Goal: Task Accomplishment & Management: Use online tool/utility

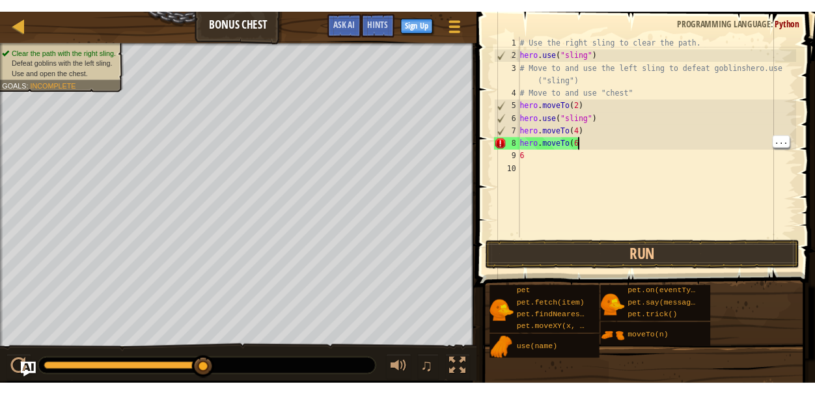
scroll to position [6, 4]
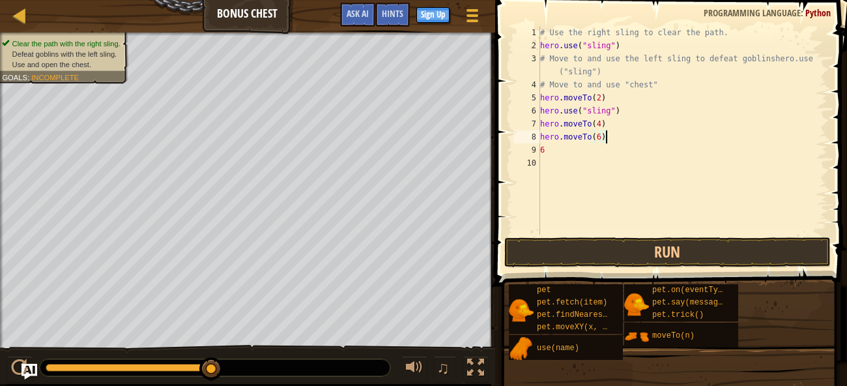
type textarea "hero.moveTo(6)"
click at [762, 249] on button "Run" at bounding box center [667, 252] width 326 height 30
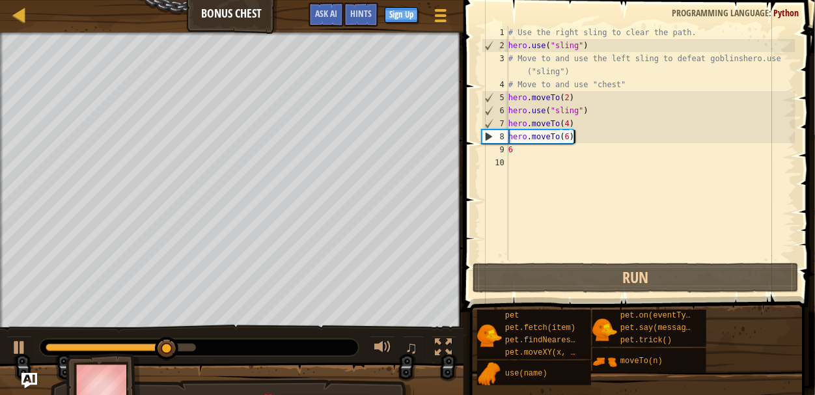
click at [572, 203] on div "# Use the right sling to clear the path. hero . use ( "sling" ) # Move to and u…" at bounding box center [651, 156] width 290 height 261
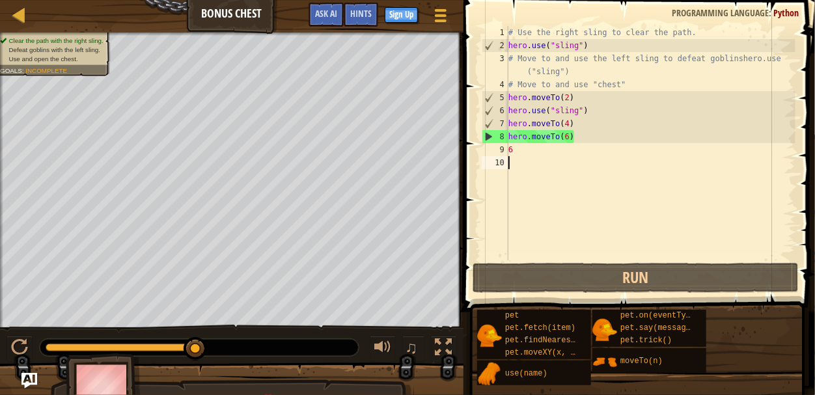
click at [574, 100] on div "# Use the right sling to clear the path. hero . use ( "sling" ) # Move to and u…" at bounding box center [651, 156] width 290 height 261
click at [582, 113] on div "# Use the right sling to clear the path. hero . use ( "sling" ) # Move to and u…" at bounding box center [651, 156] width 290 height 261
type textarea "hero.use("sling")"
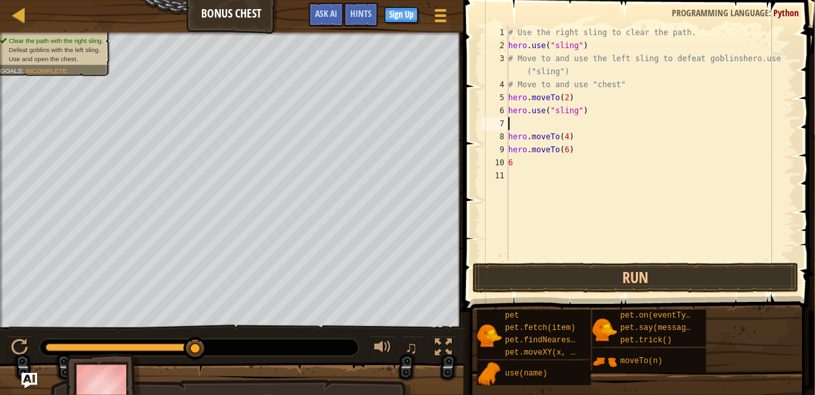
type textarea "hero.use("sling")"
click at [548, 110] on div "# Use the right sling to clear the path. hero . use ( "sling" ) # Move to and u…" at bounding box center [651, 156] width 290 height 261
click at [534, 106] on div "# Use the right sling to clear the path. hero . use ( "sling" ) # Move to and u…" at bounding box center [651, 156] width 290 height 261
click at [571, 98] on div "# Use the right sling to clear the path. hero . use ( "sling" ) # Move to and u…" at bounding box center [651, 156] width 290 height 261
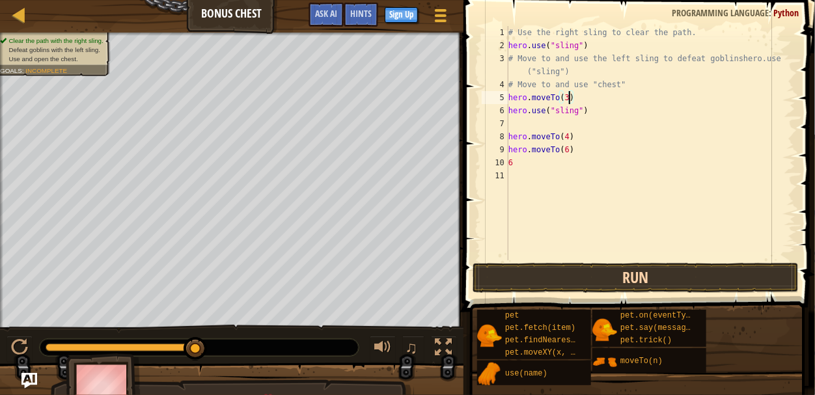
type textarea "hero.moveTo(3)"
click at [603, 277] on button "Run" at bounding box center [636, 278] width 326 height 30
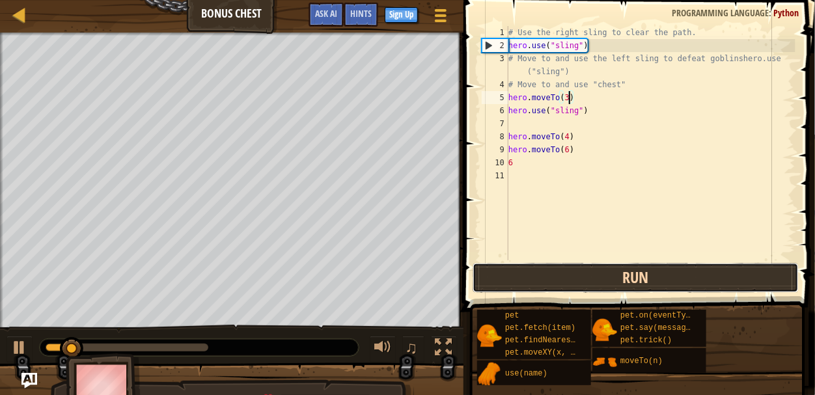
click at [604, 277] on button "Run" at bounding box center [636, 278] width 326 height 30
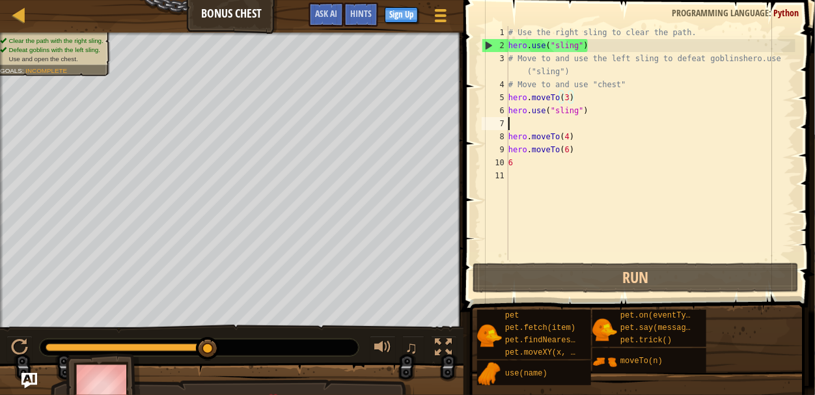
click at [512, 125] on div "# Use the right sling to clear the path. hero . use ( "sling" ) # Move to and u…" at bounding box center [651, 156] width 290 height 261
click at [532, 162] on div "# Use the right sling to clear the path. hero . use ( "sling" ) # Move to and u…" at bounding box center [651, 156] width 290 height 261
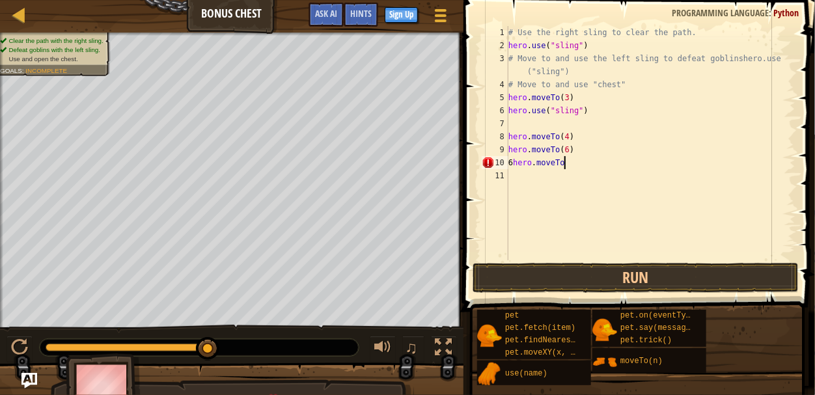
scroll to position [6, 4]
type textarea "6hero.moveTo(2)"
drag, startPoint x: 586, startPoint y: 164, endPoint x: 515, endPoint y: 167, distance: 71.7
click at [515, 167] on div "# Use the right sling to clear the path. hero . use ( "sling" ) # Move to and u…" at bounding box center [651, 156] width 290 height 261
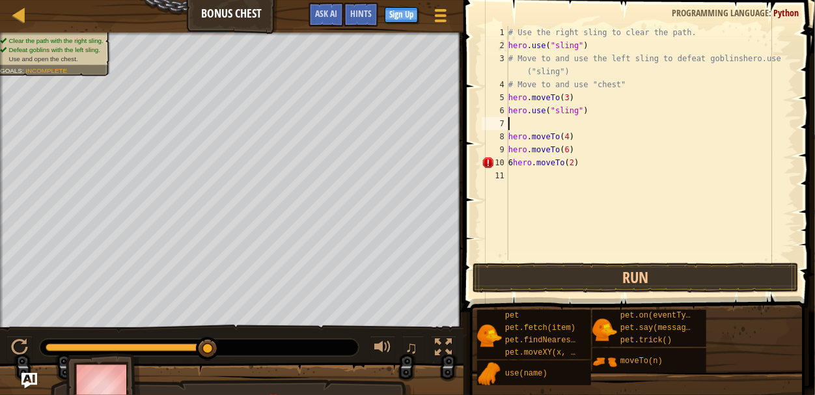
click at [511, 124] on div "# Use the right sling to clear the path. hero . use ( "sling" ) # Move to and u…" at bounding box center [651, 156] width 290 height 261
paste textarea "hero.moveTo(2)"
click at [584, 163] on div "# Use the right sling to clear the path. hero . use ( "sling" ) # Move to and u…" at bounding box center [651, 156] width 290 height 261
type textarea "6"
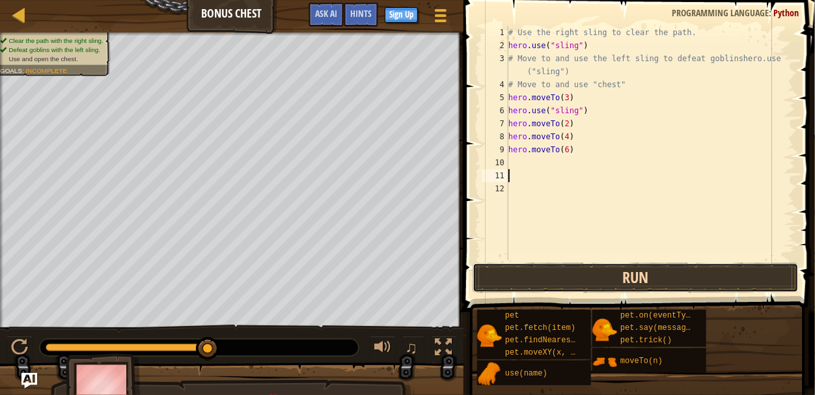
click at [617, 268] on button "Run" at bounding box center [636, 278] width 326 height 30
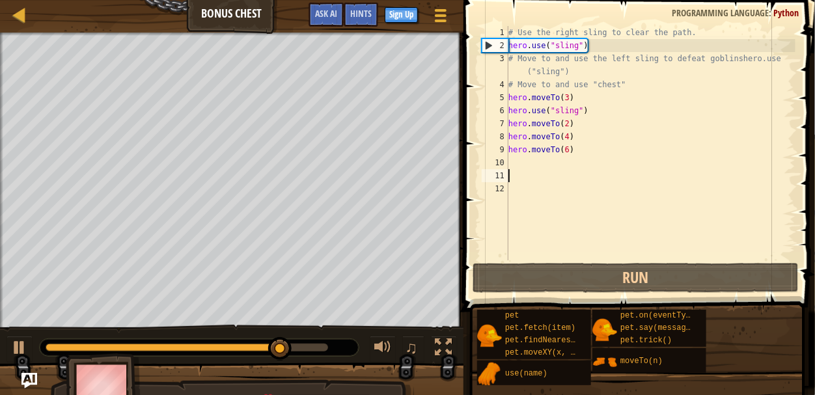
click at [511, 161] on div "# Use the right sling to clear the path. hero . use ( "sling" ) # Move to and u…" at bounding box center [651, 156] width 290 height 261
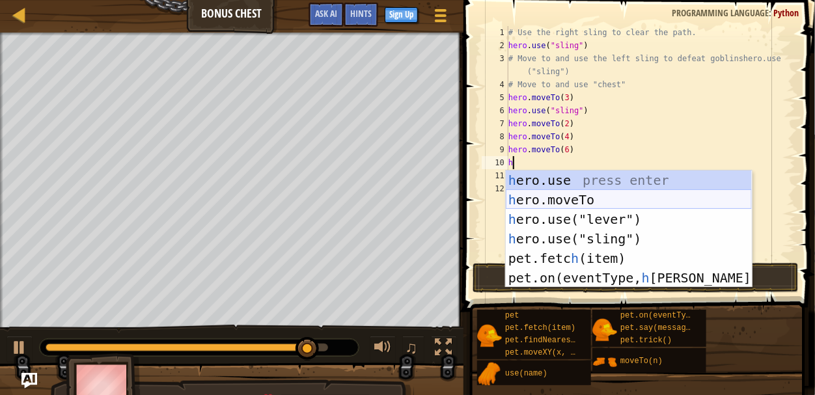
click at [531, 194] on div "h ero.use press enter h ero.moveTo press enter h ero.use("lever") press enter h…" at bounding box center [629, 249] width 246 height 156
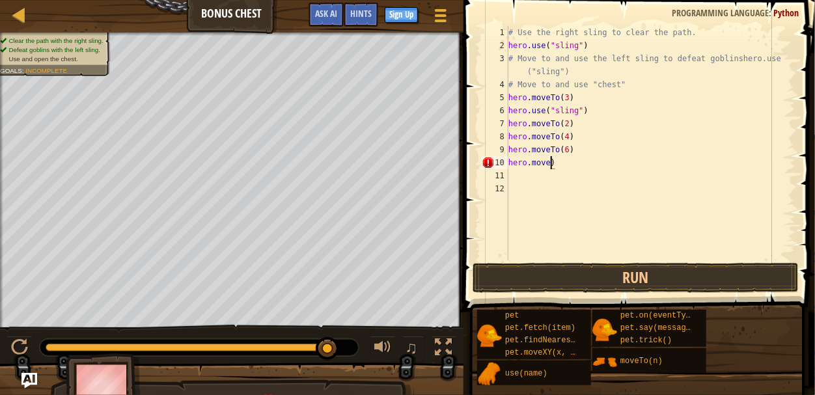
type textarea "hero.mov)"
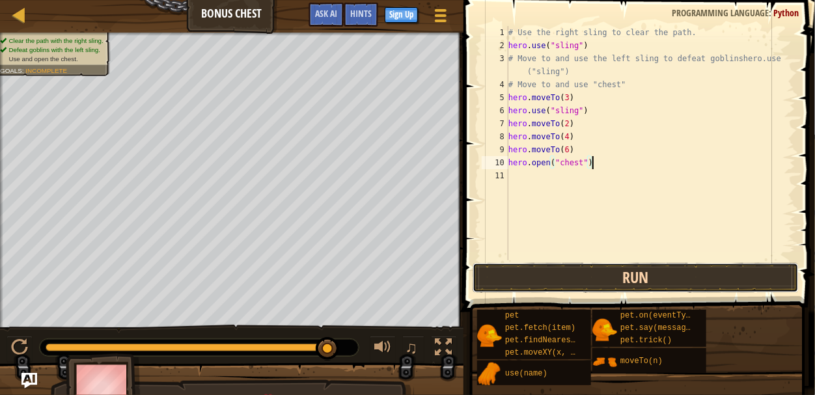
click at [559, 274] on button "Run" at bounding box center [636, 278] width 326 height 30
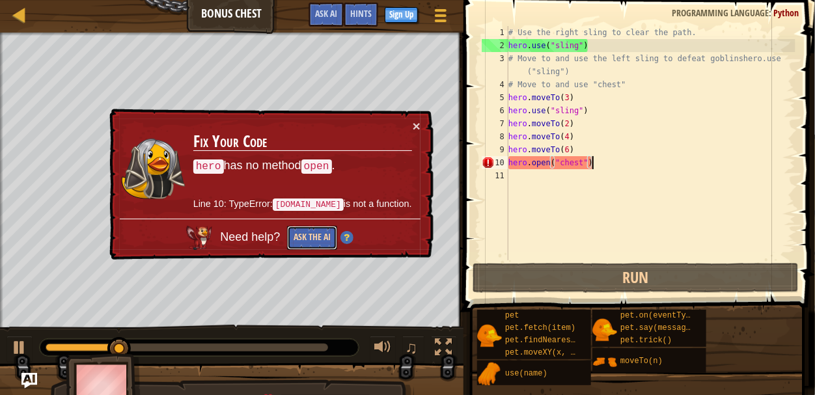
click at [322, 233] on button "Ask the AI" at bounding box center [312, 238] width 50 height 24
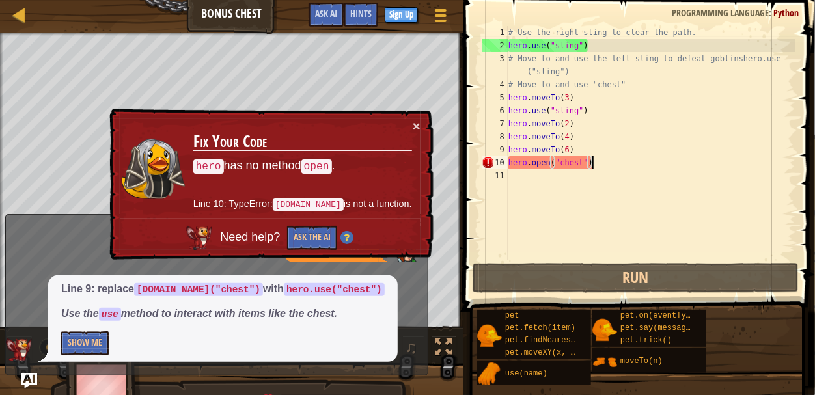
click at [550, 169] on div "# Use the right sling to clear the path. hero . use ( "sling" ) # Move to and u…" at bounding box center [651, 156] width 290 height 261
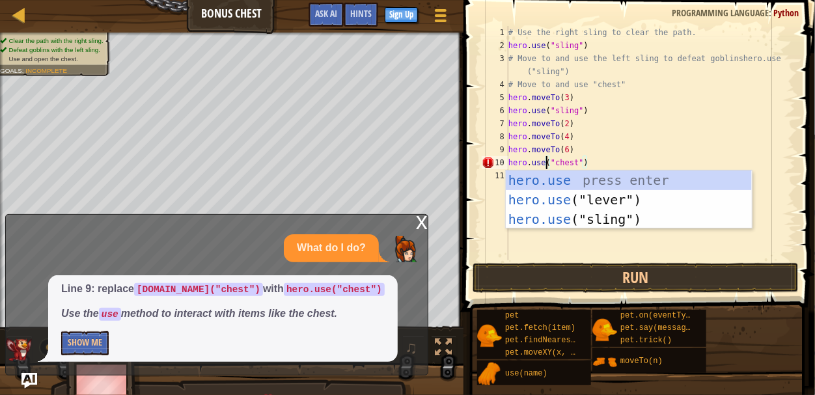
scroll to position [6, 3]
click at [568, 185] on div "hero.use press enter hero.use ("lever") press enter hero.use ("sling") press en…" at bounding box center [629, 220] width 246 height 98
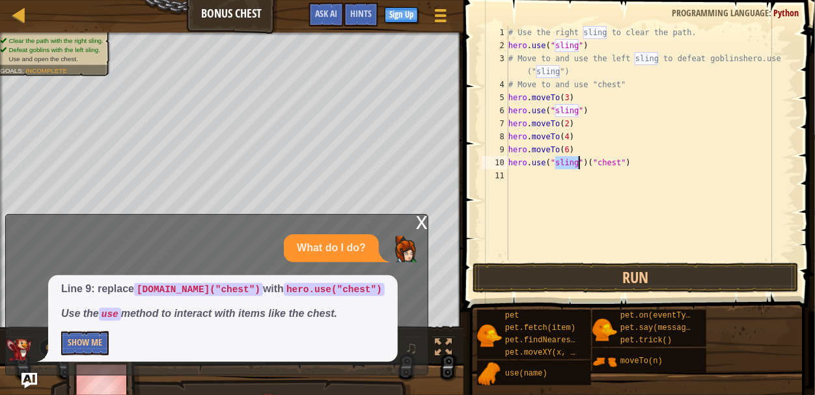
click at [587, 163] on div "# Use the right sling to clear the path. hero . use ( "sling" ) # Move to and u…" at bounding box center [651, 156] width 290 height 261
type textarea "hero.use("chest")"
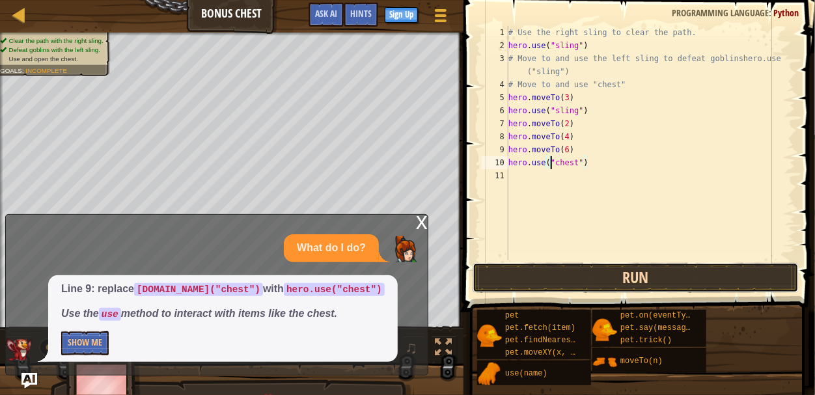
click at [581, 279] on button "Run" at bounding box center [636, 278] width 326 height 30
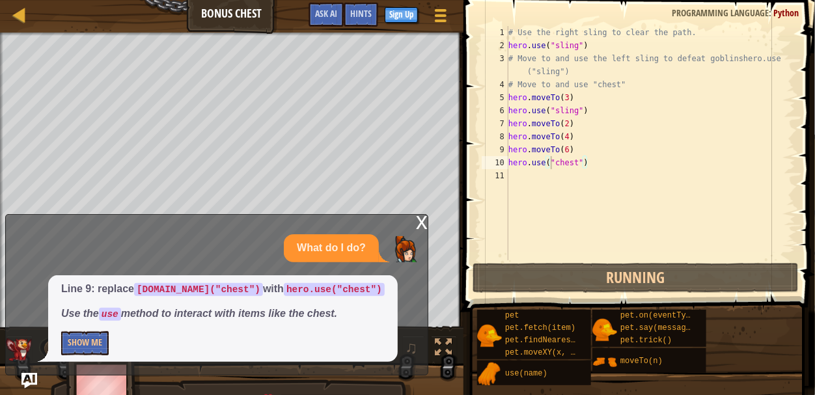
click at [419, 226] on div "x" at bounding box center [422, 221] width 12 height 13
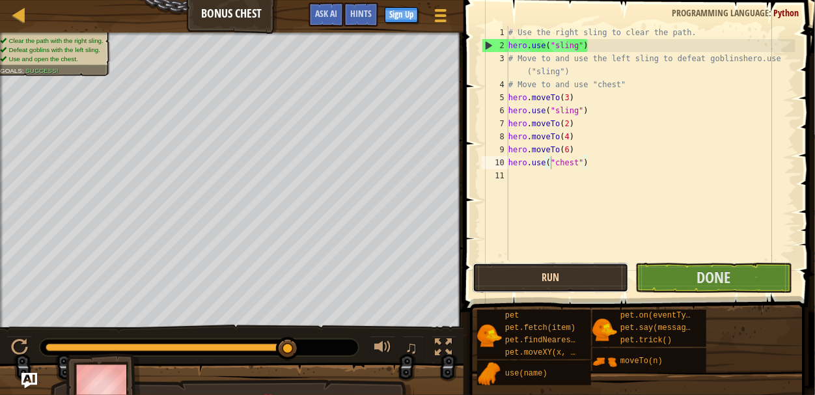
click at [550, 268] on button "Run" at bounding box center [551, 278] width 156 height 30
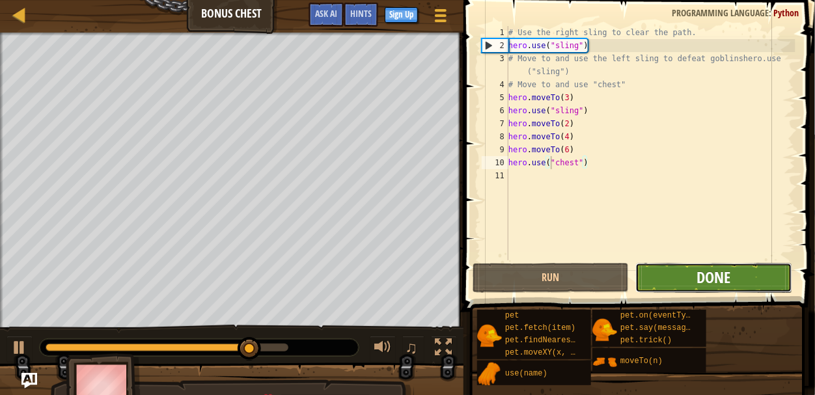
click at [725, 270] on span "Done" at bounding box center [714, 277] width 34 height 21
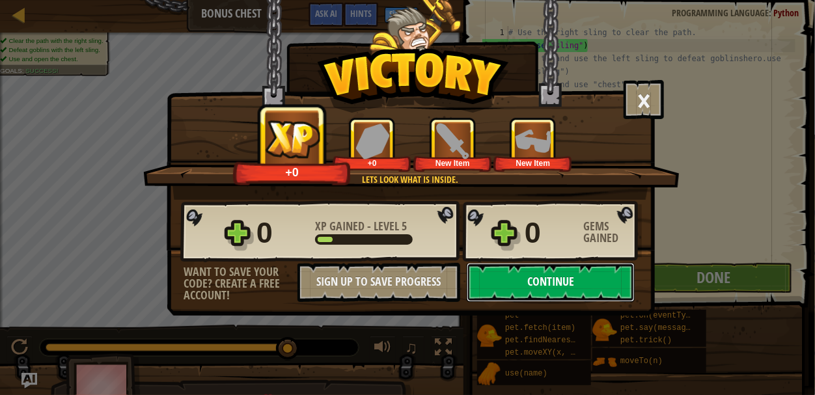
click at [522, 283] on button "Continue" at bounding box center [551, 282] width 168 height 39
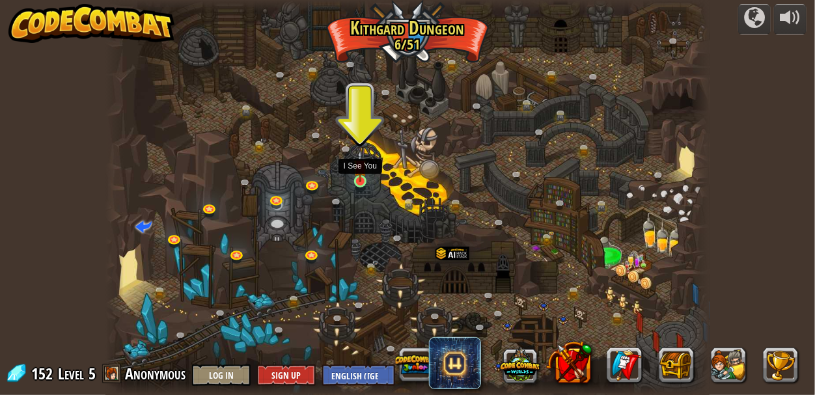
click at [363, 180] on img at bounding box center [361, 166] width 14 height 32
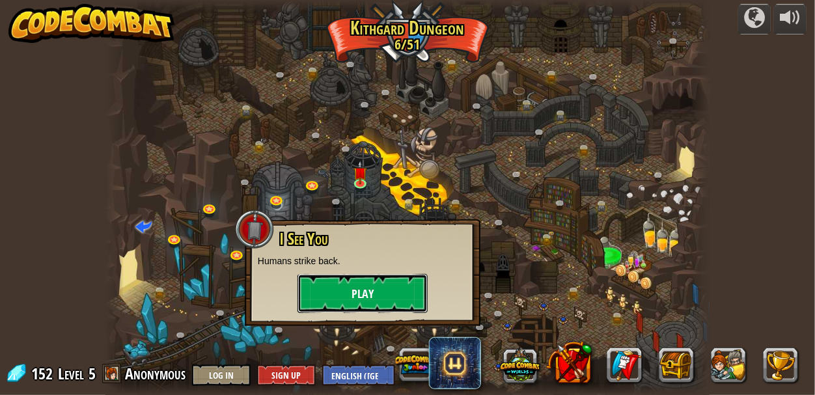
click at [378, 289] on button "Play" at bounding box center [363, 293] width 130 height 39
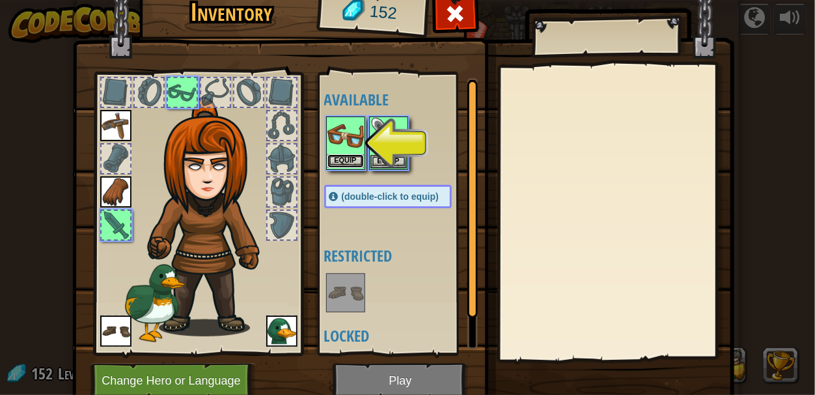
click at [345, 164] on button "Equip" at bounding box center [346, 161] width 36 height 14
click at [371, 164] on button "Equip" at bounding box center [389, 162] width 36 height 14
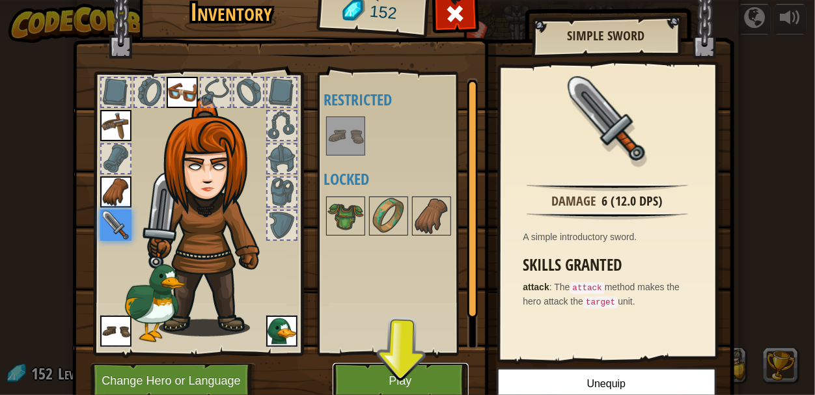
click at [423, 385] on button "Play" at bounding box center [401, 381] width 136 height 36
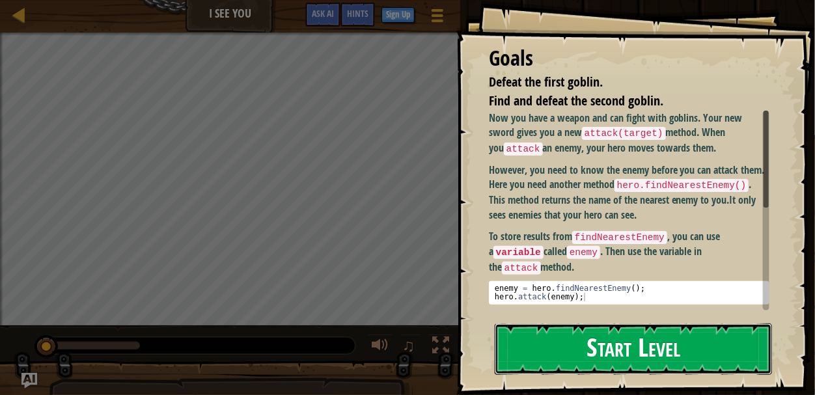
click at [666, 352] on button "Start Level" at bounding box center [633, 349] width 277 height 51
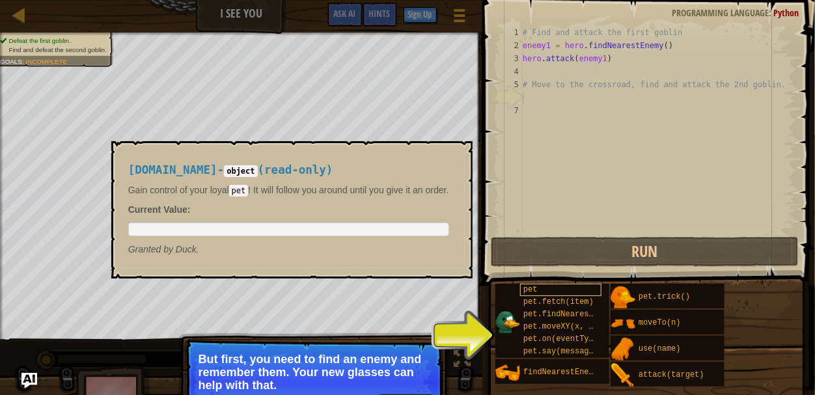
click at [548, 290] on div "pet" at bounding box center [560, 290] width 81 height 12
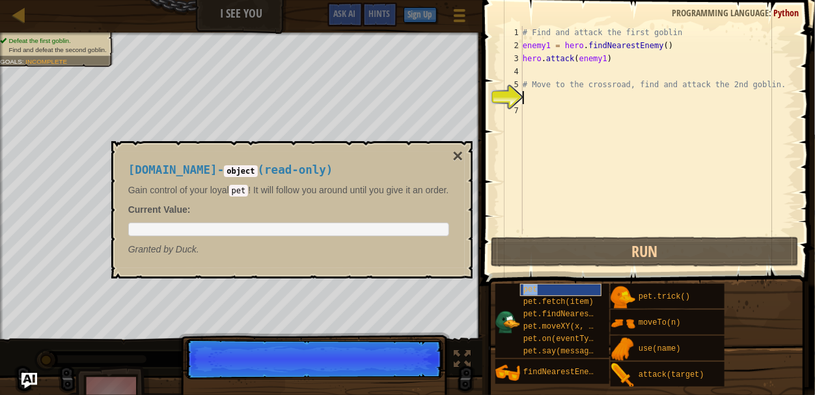
scroll to position [6, 0]
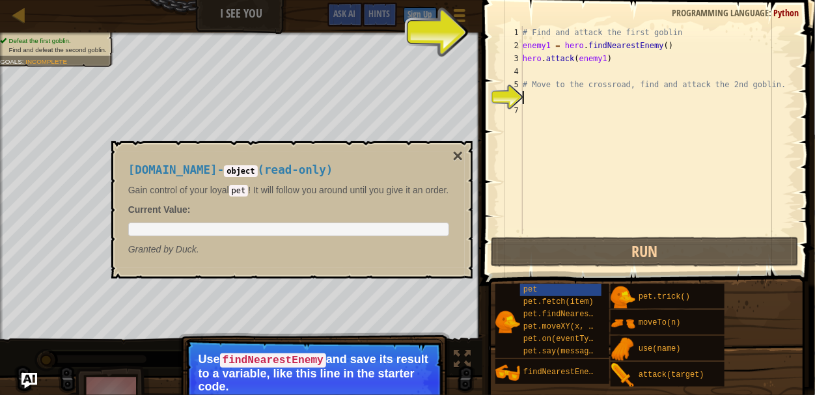
click at [388, 227] on pre at bounding box center [288, 230] width 321 height 14
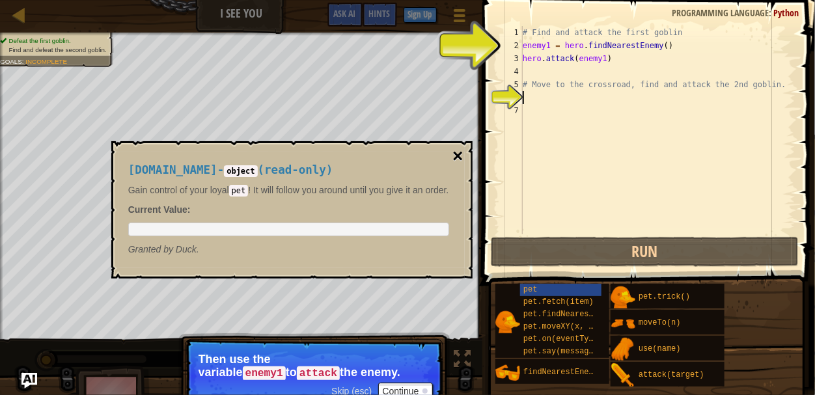
click at [462, 158] on button "×" at bounding box center [458, 156] width 10 height 18
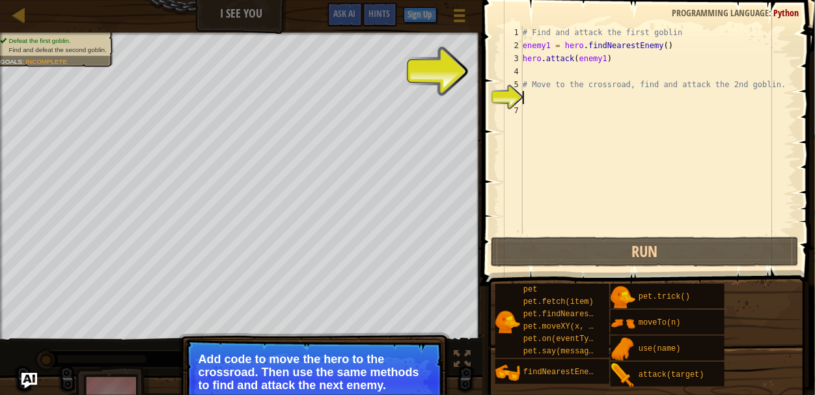
click at [568, 120] on div "# Find and attack the first goblin enemy1 = hero . findNearestEnemy ( ) hero . …" at bounding box center [658, 143] width 276 height 234
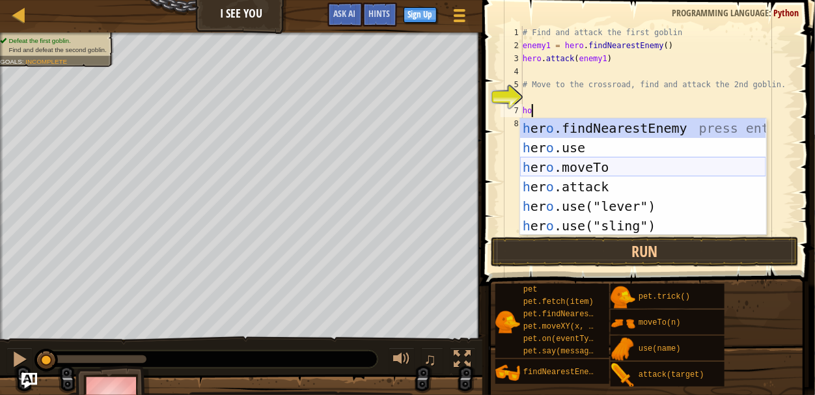
click at [580, 167] on div "h [PERSON_NAME]findNearestEnemy press enter h [PERSON_NAME]use press enter h [P…" at bounding box center [643, 197] width 246 height 156
type textarea "hero.moveTo(2)"
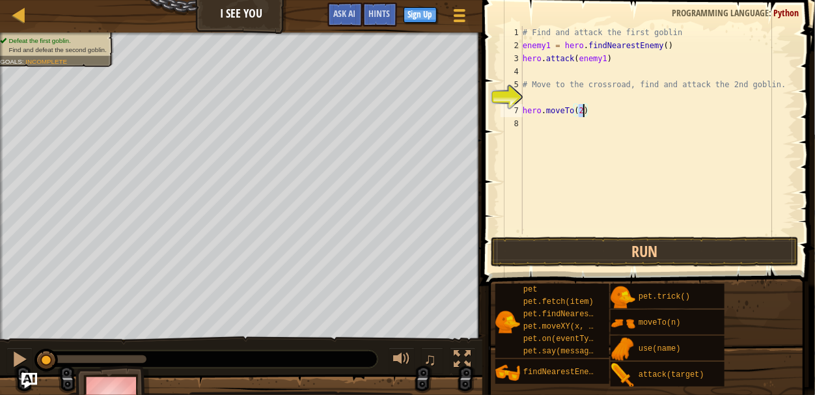
click at [552, 124] on div "# Find and attack the first goblin enemy1 = hero . findNearestEnemy ( ) hero . …" at bounding box center [658, 143] width 276 height 234
click at [589, 111] on div "# Find and attack the first goblin enemy1 = hero . findNearestEnemy ( ) hero . …" at bounding box center [658, 143] width 276 height 234
type textarea "h"
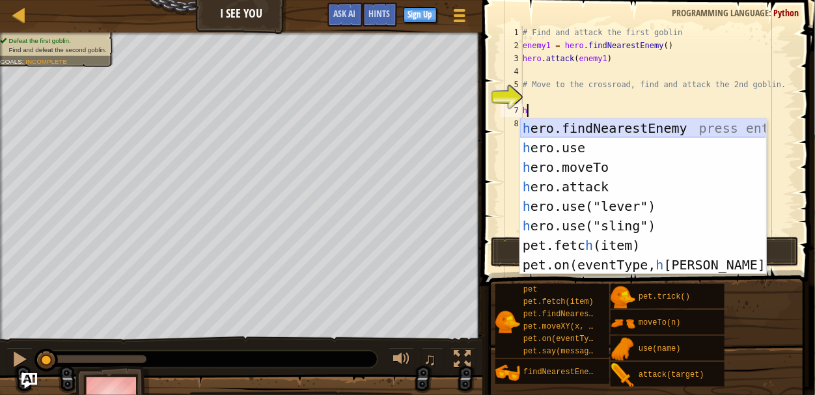
click at [604, 124] on div "h ero.findNearestEnemy press enter h ero.use press enter h ero.moveTo press ent…" at bounding box center [643, 216] width 246 height 195
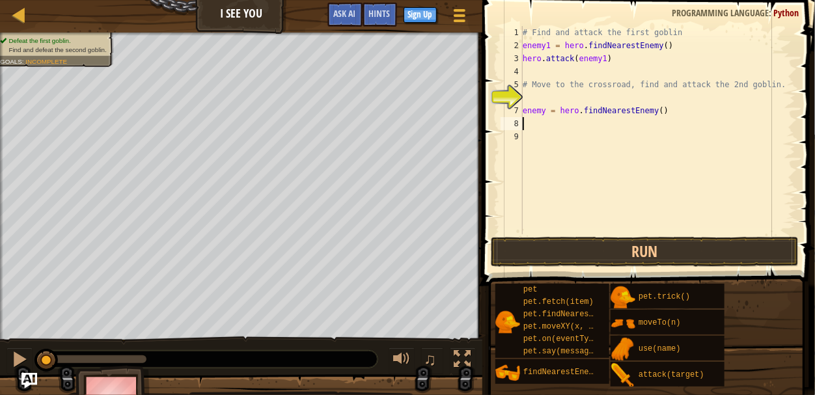
click at [569, 129] on div "# Find and attack the first goblin enemy1 = hero . findNearestEnemy ( ) hero . …" at bounding box center [658, 143] width 276 height 234
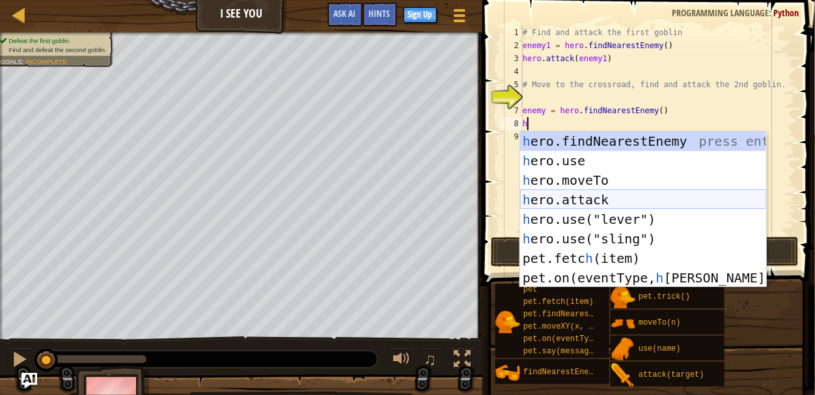
click at [593, 191] on div "h ero.findNearestEnemy press enter h ero.use press enter h ero.moveTo press ent…" at bounding box center [643, 229] width 246 height 195
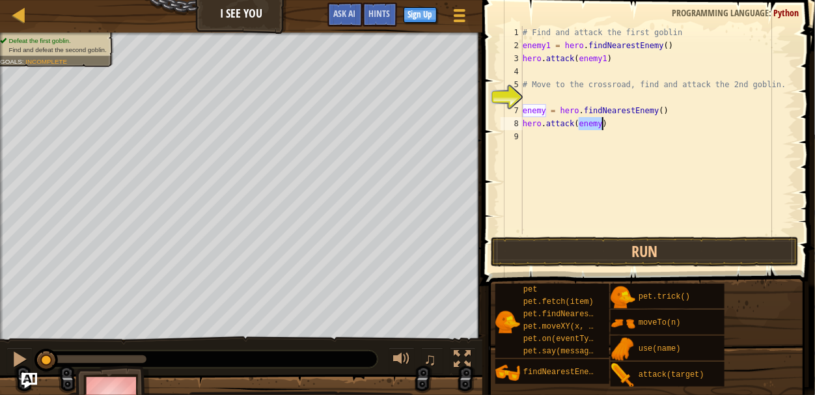
type textarea "hero.attack(enemy)"
click at [594, 191] on div "# Find and attack the first goblin enemy1 = hero . findNearestEnemy ( ) hero . …" at bounding box center [658, 143] width 276 height 234
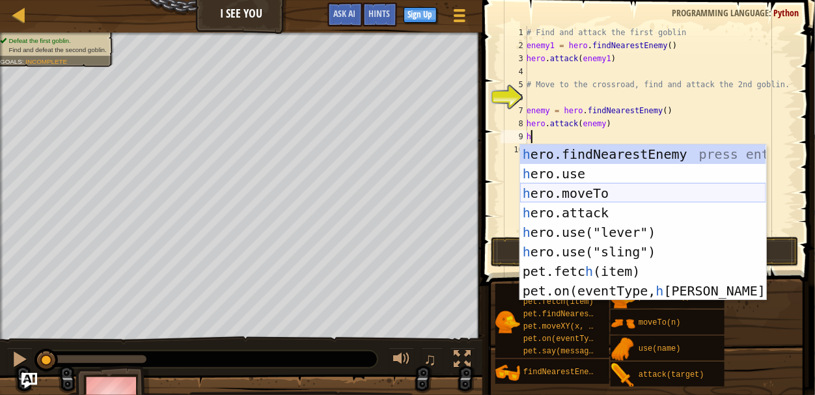
click at [593, 193] on div "h ero.findNearestEnemy press enter h ero.use press enter h ero.moveTo press ent…" at bounding box center [643, 242] width 246 height 195
type textarea "hero.moveTo(2)"
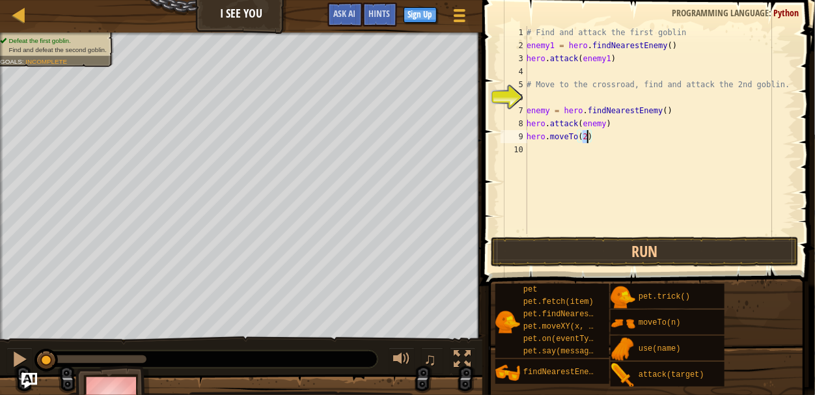
click at [536, 150] on div "# Find and attack the first goblin enemy1 = hero . findNearestEnemy ( ) hero . …" at bounding box center [660, 143] width 272 height 234
type textarea "h"
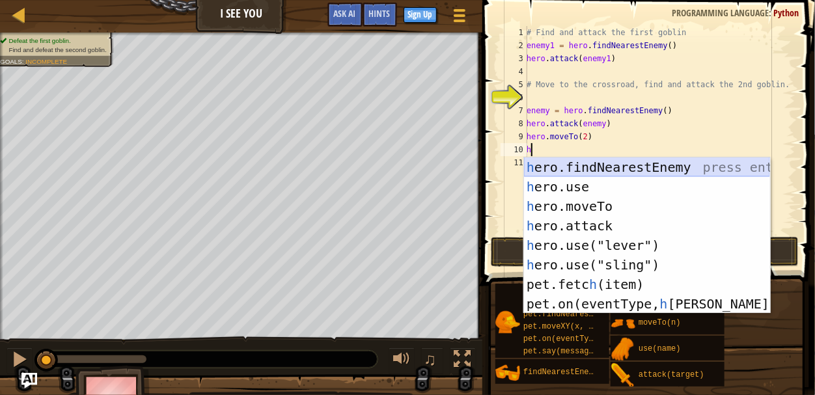
click at [563, 167] on div "h ero.findNearestEnemy press enter h ero.use press enter h ero.moveTo press ent…" at bounding box center [647, 255] width 246 height 195
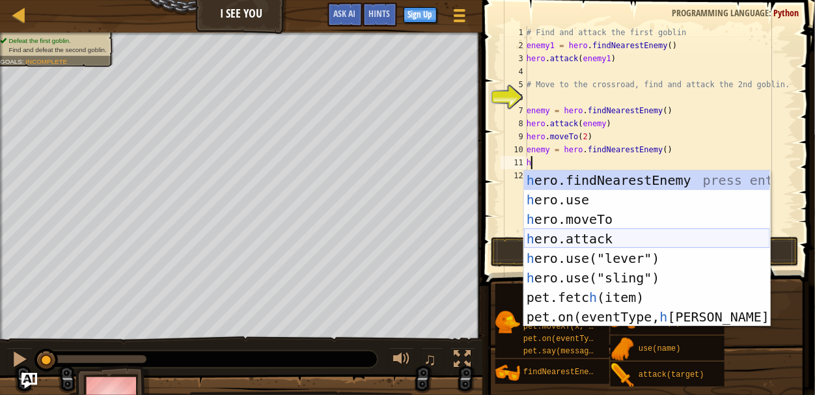
click at [580, 232] on div "h ero.findNearestEnemy press enter h ero.use press enter h ero.moveTo press ent…" at bounding box center [647, 268] width 246 height 195
type textarea "hero.attack(enemy)"
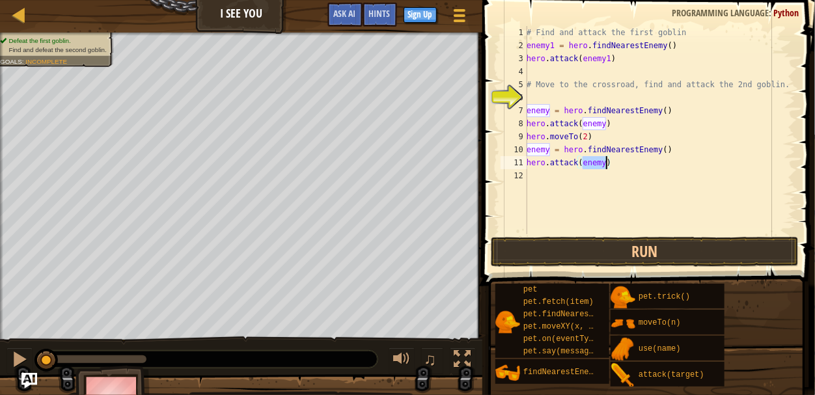
click at [581, 233] on div "# Find and attack the first goblin enemy1 = hero . findNearestEnemy ( ) hero . …" at bounding box center [660, 143] width 272 height 234
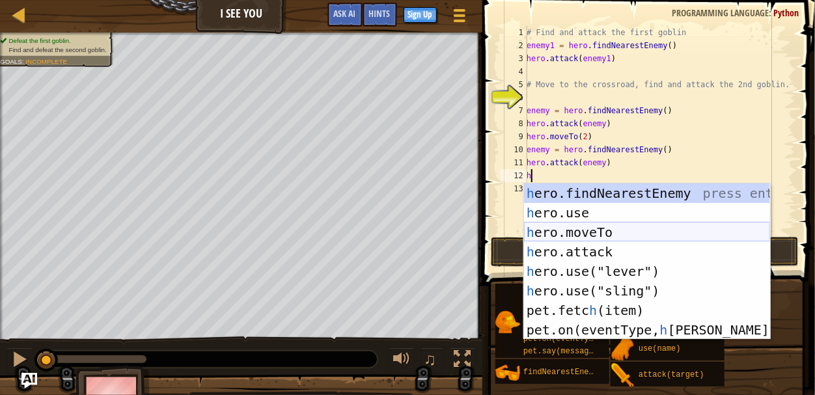
click at [583, 233] on div "h ero.findNearestEnemy press enter h ero.use press enter h ero.moveTo press ent…" at bounding box center [647, 281] width 246 height 195
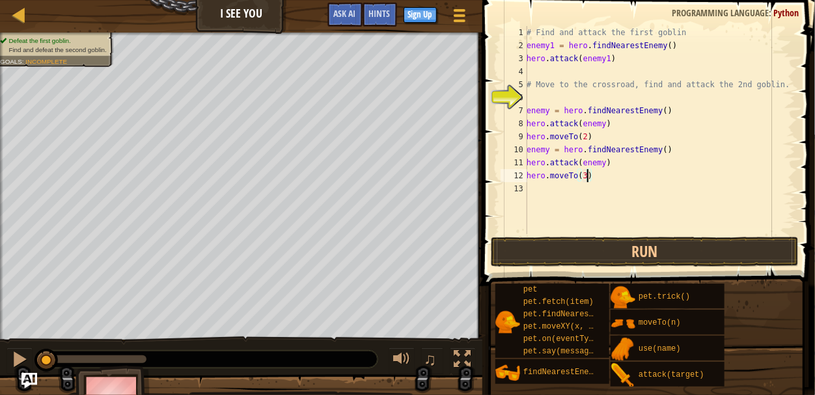
scroll to position [6, 4]
click at [588, 256] on button "Run" at bounding box center [645, 252] width 308 height 30
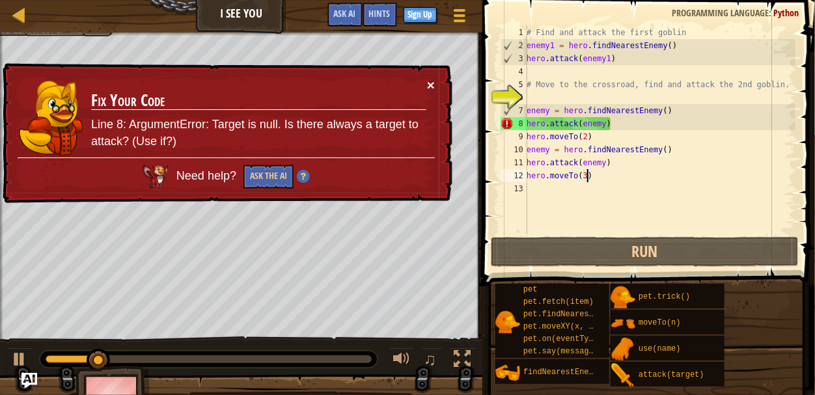
click at [429, 79] on button "×" at bounding box center [431, 85] width 8 height 14
click at [541, 120] on div "# Find and attack the first goblin enemy1 = hero . findNearestEnemy ( ) hero . …" at bounding box center [660, 143] width 272 height 234
click at [429, 78] on button "×" at bounding box center [431, 85] width 8 height 14
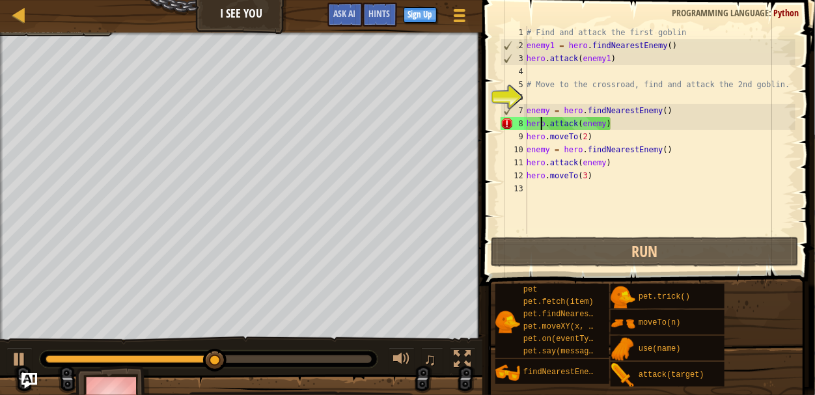
click at [625, 125] on div "# Find and attack the first goblin enemy1 = hero . findNearestEnemy ( ) hero . …" at bounding box center [660, 143] width 272 height 234
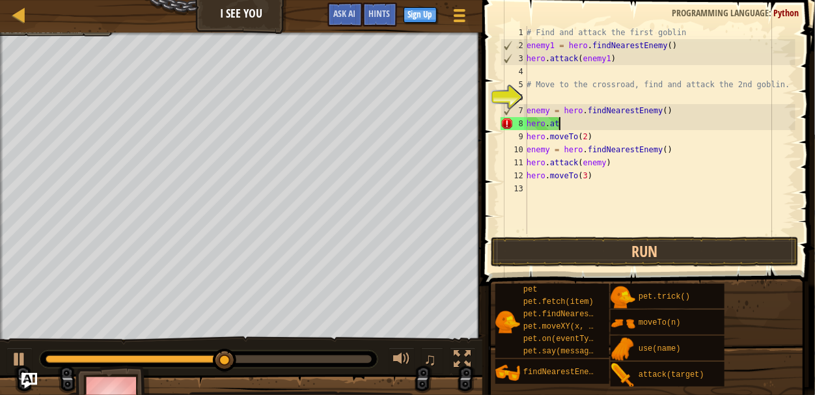
type textarea "h"
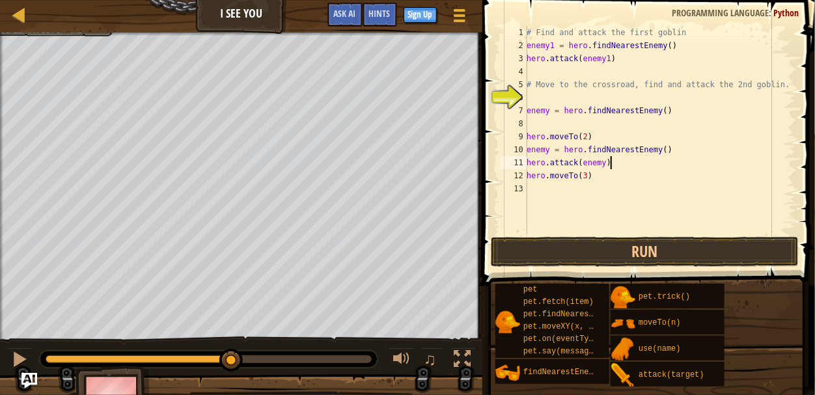
click at [621, 164] on div "# Find and attack the first goblin enemy1 = hero . findNearestEnemy ( ) hero . …" at bounding box center [660, 143] width 272 height 234
type textarea "h"
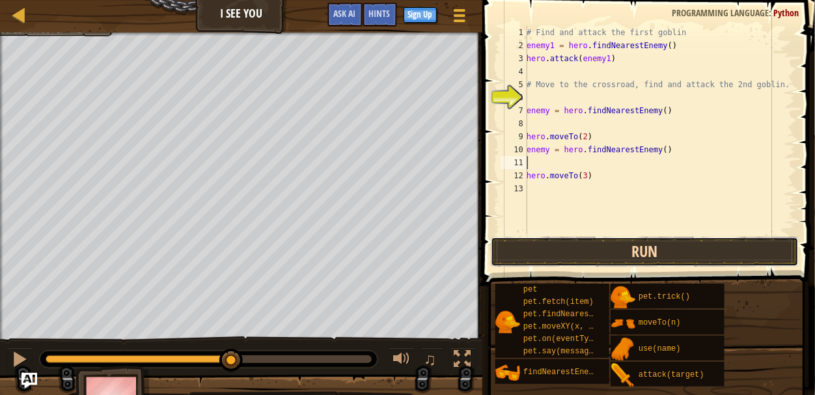
click at [608, 253] on button "Run" at bounding box center [645, 252] width 308 height 30
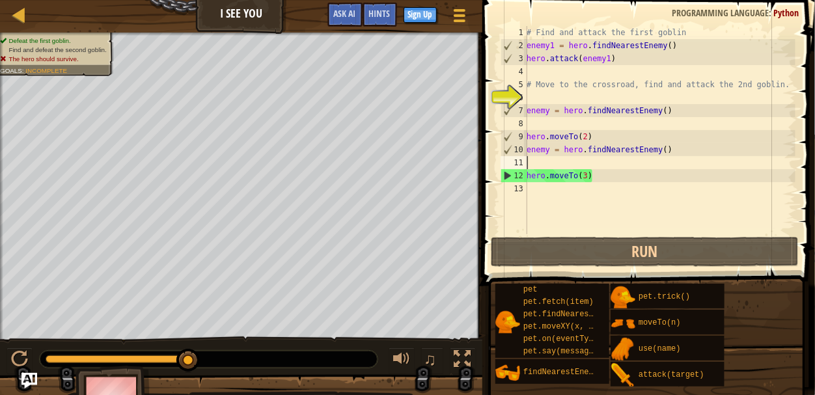
click at [578, 156] on div "# Find and attack the first goblin enemy1 = hero . findNearestEnemy ( ) hero . …" at bounding box center [660, 143] width 272 height 234
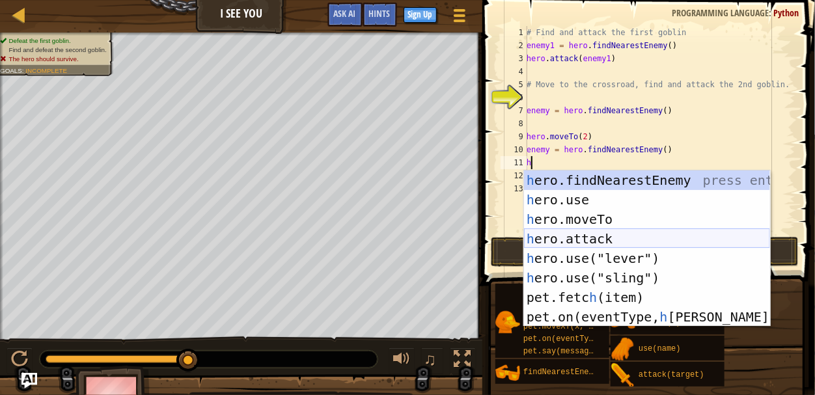
click at [603, 242] on div "h ero.findNearestEnemy press enter h ero.use press enter h ero.moveTo press ent…" at bounding box center [647, 268] width 246 height 195
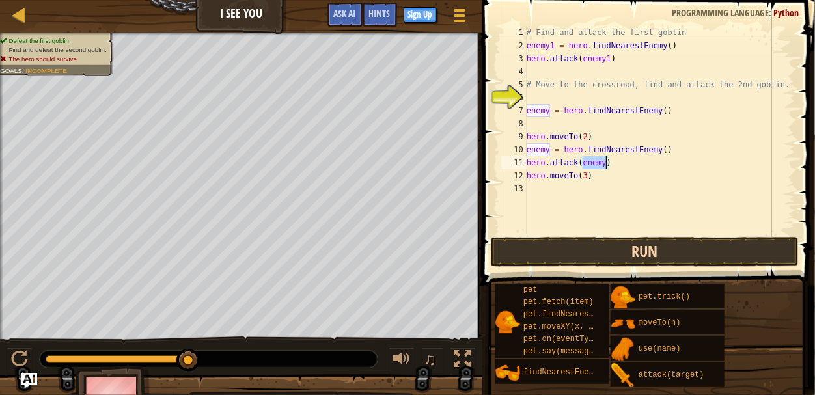
type textarea "hero.attack(enemy)"
click at [607, 247] on button "Run" at bounding box center [645, 252] width 308 height 30
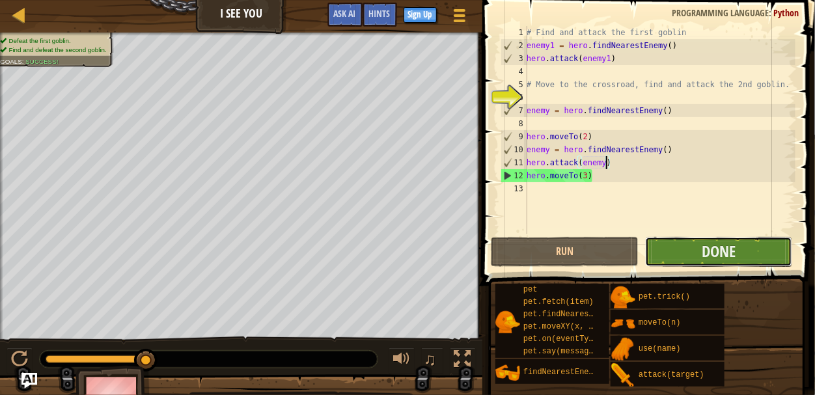
click at [741, 255] on button "Done" at bounding box center [718, 252] width 147 height 30
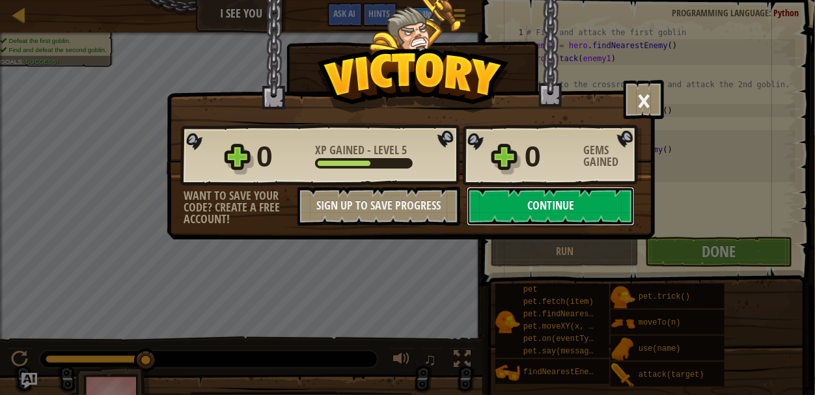
click at [596, 210] on button "Continue" at bounding box center [551, 206] width 168 height 39
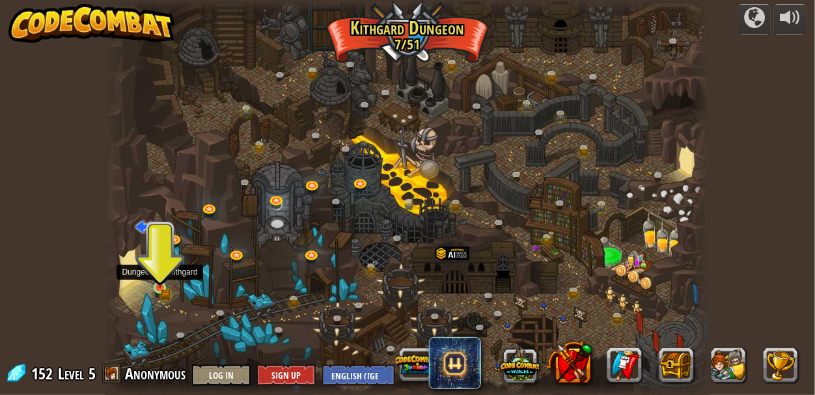
click at [158, 285] on img at bounding box center [160, 274] width 14 height 31
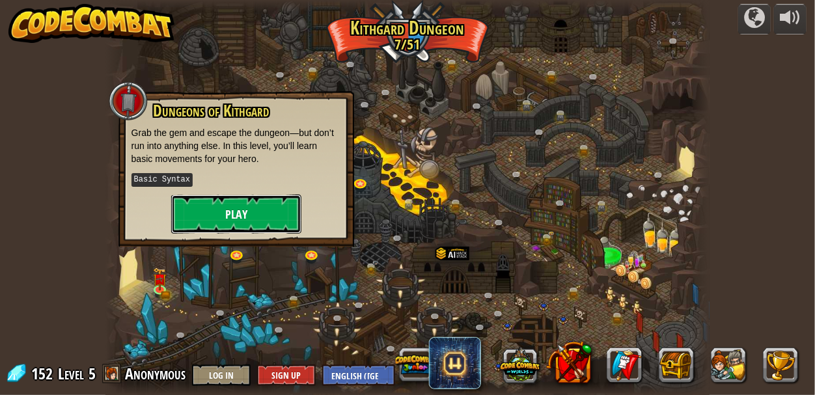
click at [204, 212] on button "Play" at bounding box center [236, 214] width 130 height 39
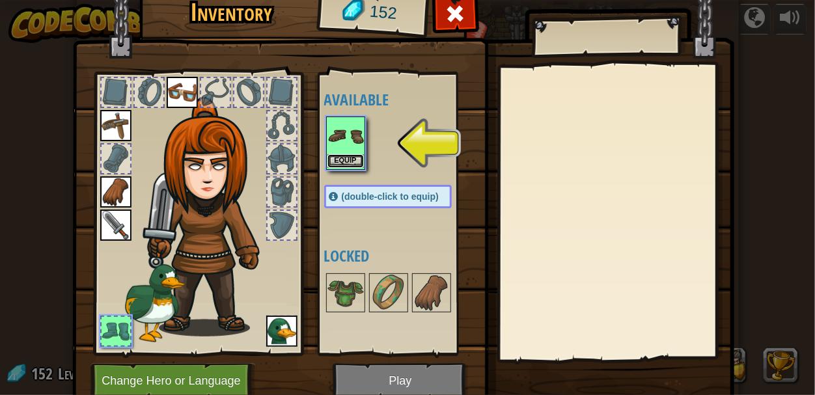
click at [340, 163] on button "Equip" at bounding box center [346, 161] width 36 height 14
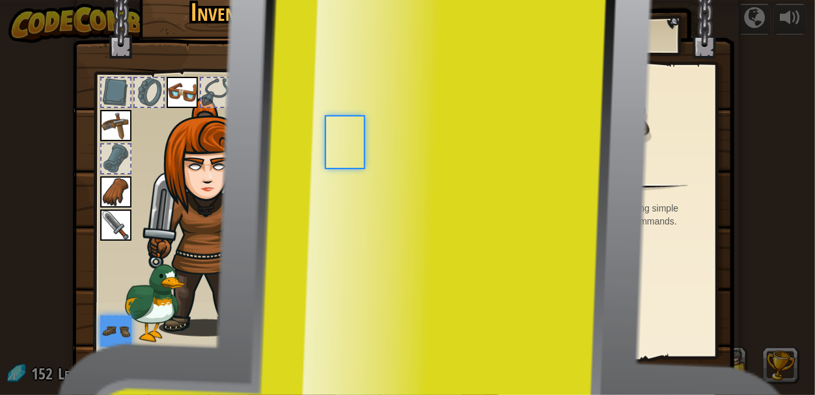
click at [340, 163] on div "Available Equip Equip Equip Equip Equip Equip (double-click to equip) Locked" at bounding box center [401, 214] width 154 height 272
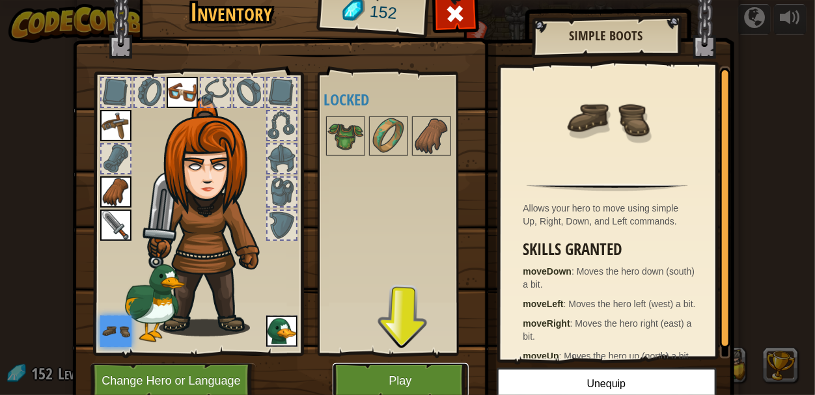
click at [397, 379] on button "Play" at bounding box center [401, 381] width 136 height 36
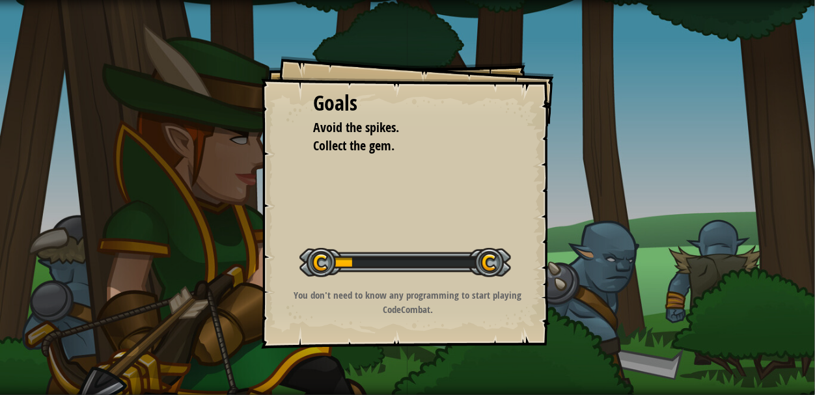
click at [406, 313] on p "You don't need to know any programming to start playing CodeCombat." at bounding box center [407, 303] width 261 height 28
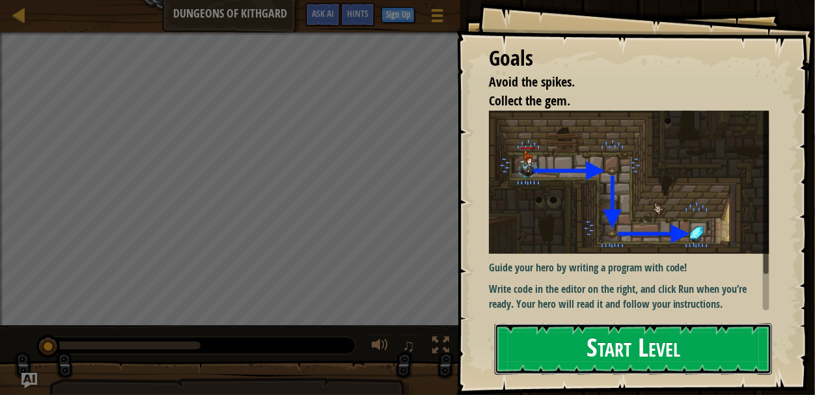
click at [580, 338] on button "Start Level" at bounding box center [633, 349] width 277 height 51
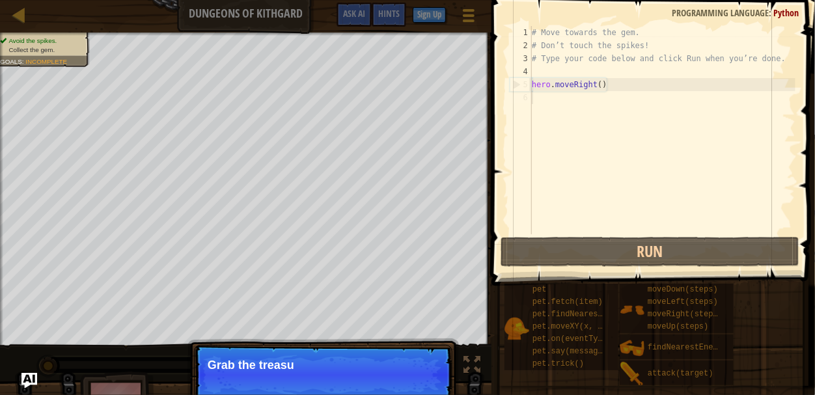
click at [552, 115] on div "# Move towards the gem. # Don’t touch the spikes! # Type your code below and cl…" at bounding box center [663, 143] width 266 height 234
click at [551, 117] on div "# Move towards the gem. # Don’t touch the spikes! # Type your code below and cl…" at bounding box center [663, 143] width 266 height 234
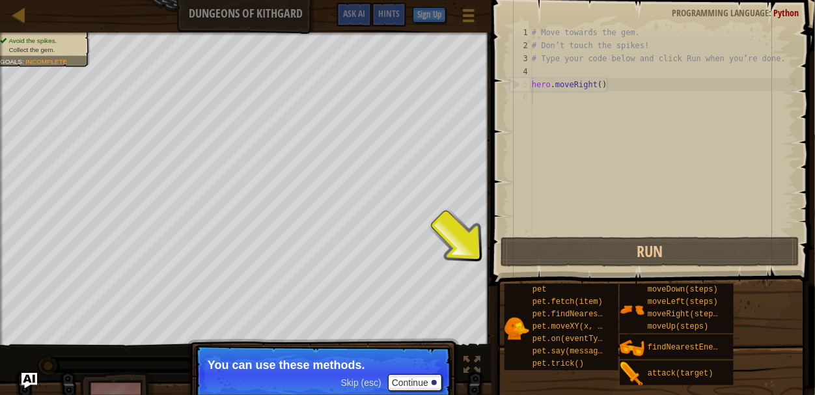
type textarea "h"
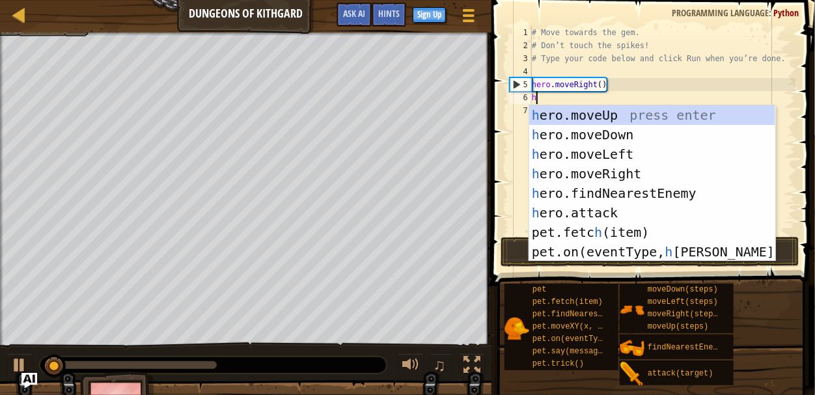
scroll to position [6, 0]
click at [566, 135] on div "h ero.moveUp press enter h ero.moveDown press enter h ero.moveLeft press enter …" at bounding box center [653, 203] width 246 height 195
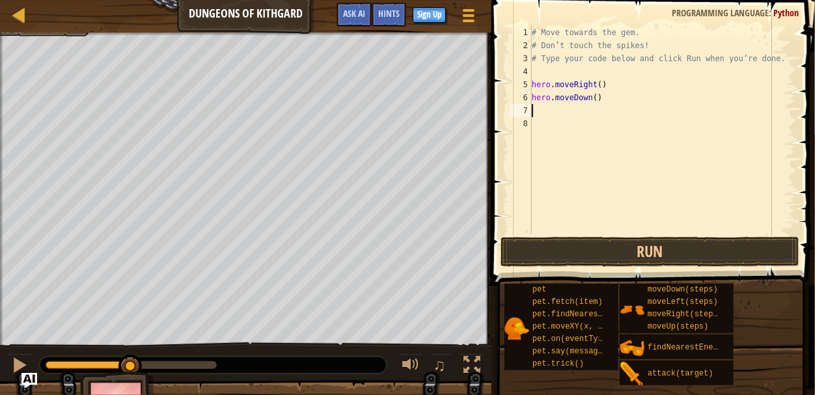
type textarea "h"
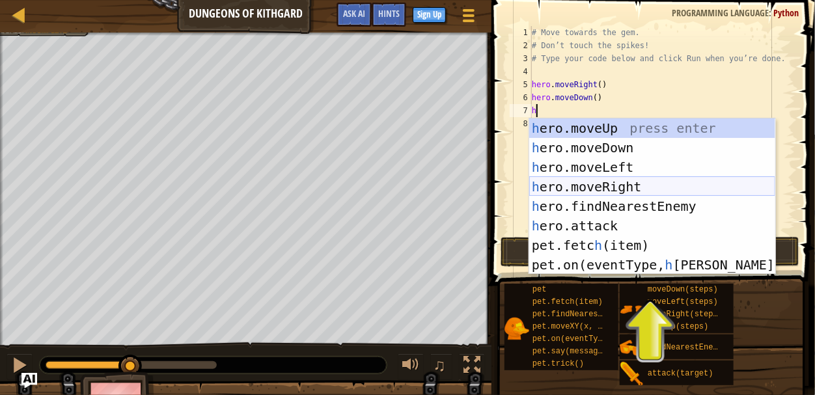
click at [591, 178] on div "h ero.moveUp press enter h ero.moveDown press enter h ero.moveLeft press enter …" at bounding box center [653, 216] width 246 height 195
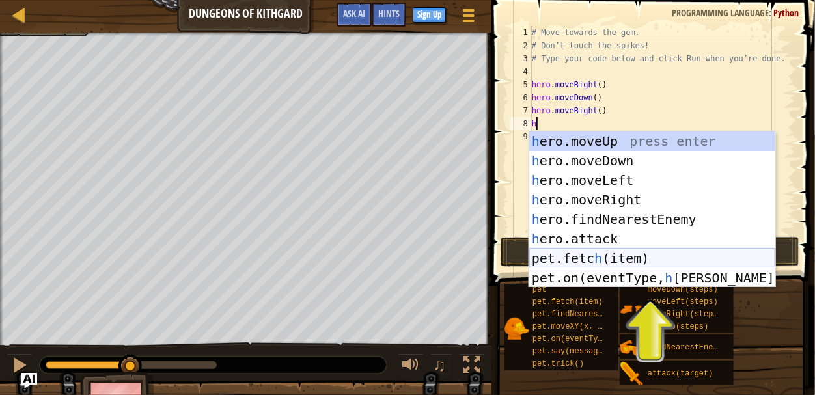
click at [571, 255] on div "h ero.moveUp press enter h ero.moveDown press enter h ero.moveLeft press enter …" at bounding box center [653, 229] width 246 height 195
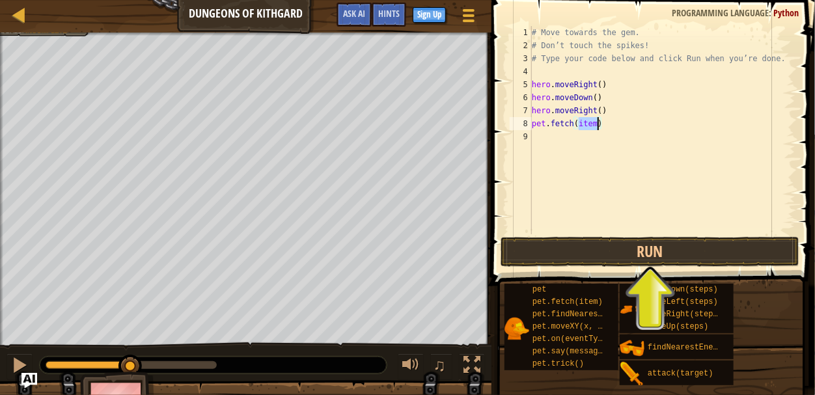
click at [567, 127] on div "# Move towards the gem. # Don’t touch the spikes! # Type your code below and cl…" at bounding box center [663, 143] width 266 height 234
click at [581, 127] on div "# Move towards the gem. # Don’t touch the spikes! # Type your code below and cl…" at bounding box center [663, 143] width 266 height 234
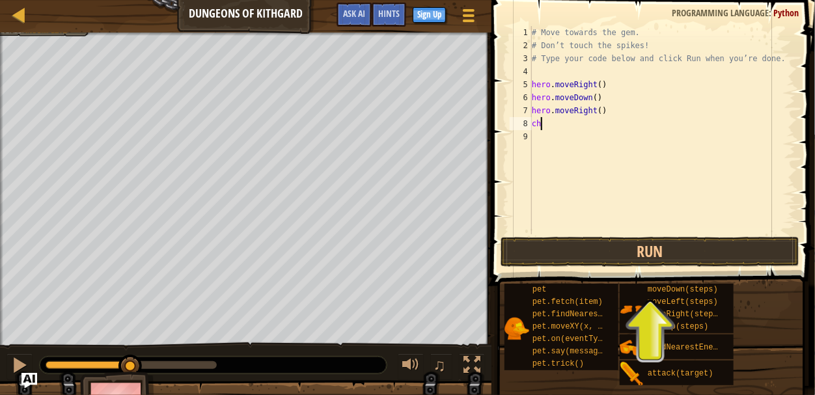
type textarea "c"
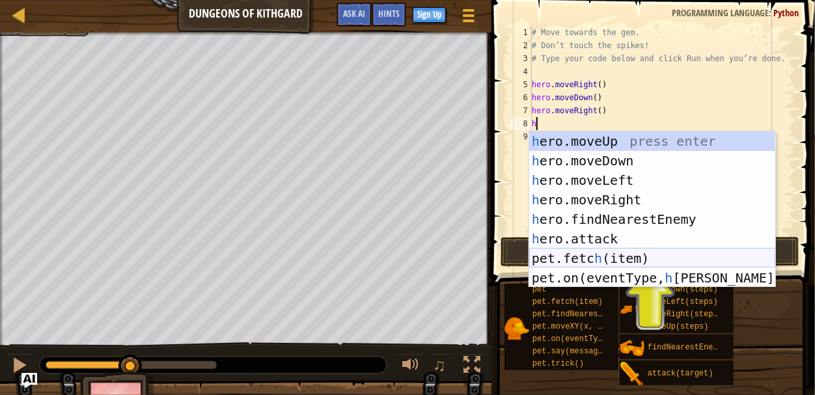
click at [592, 253] on div "h ero.moveUp press enter h ero.moveDown press enter h ero.moveLeft press enter …" at bounding box center [653, 229] width 246 height 195
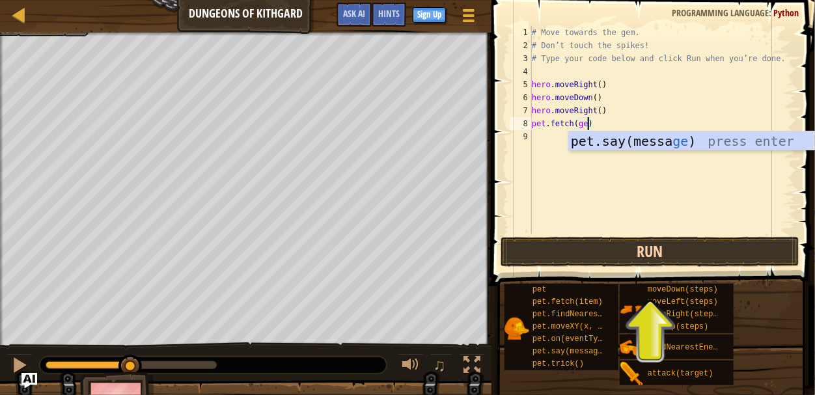
scroll to position [6, 5]
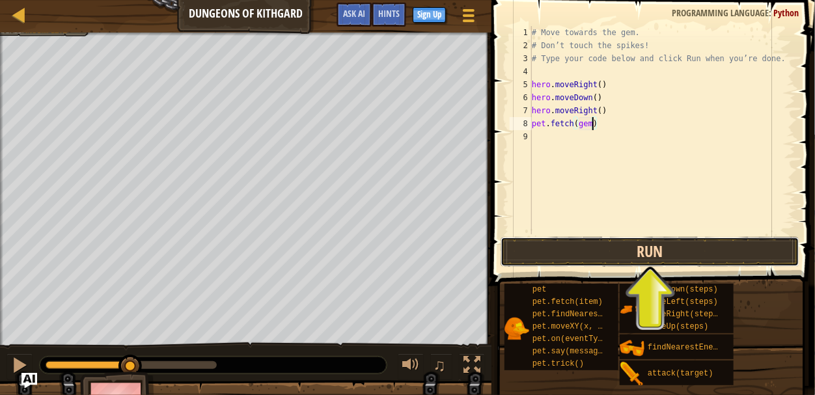
click at [563, 245] on button "Run" at bounding box center [650, 252] width 299 height 30
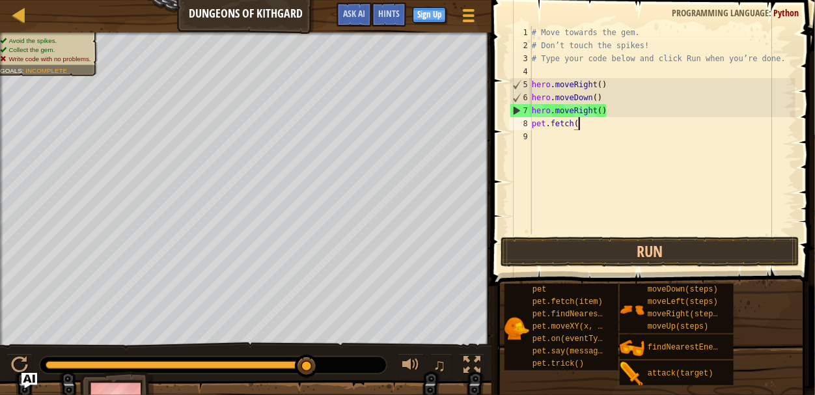
scroll to position [6, 0]
type textarea "p"
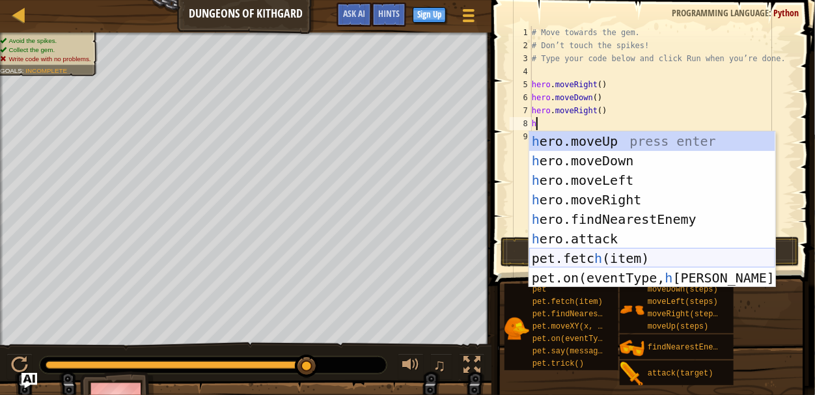
click at [616, 253] on div "h ero.moveUp press enter h ero.moveDown press enter h ero.moveLeft press enter …" at bounding box center [653, 229] width 246 height 195
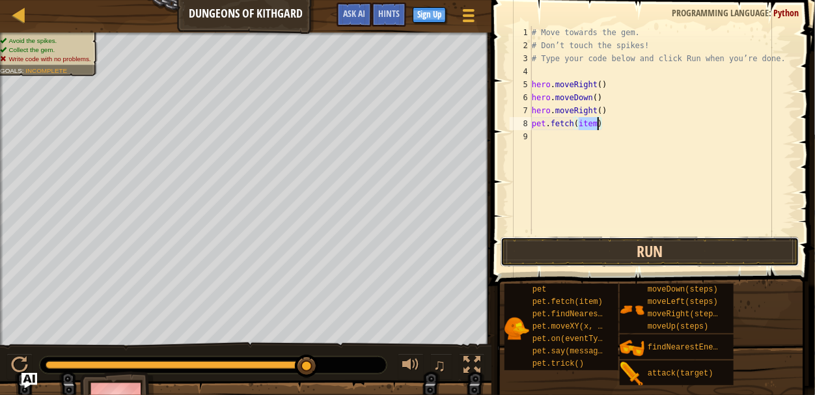
click at [619, 253] on button "Run" at bounding box center [650, 252] width 299 height 30
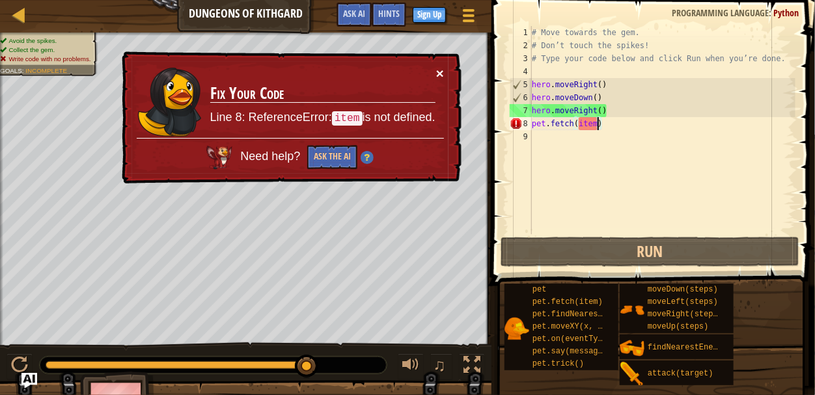
click at [440, 72] on button "×" at bounding box center [440, 73] width 8 height 14
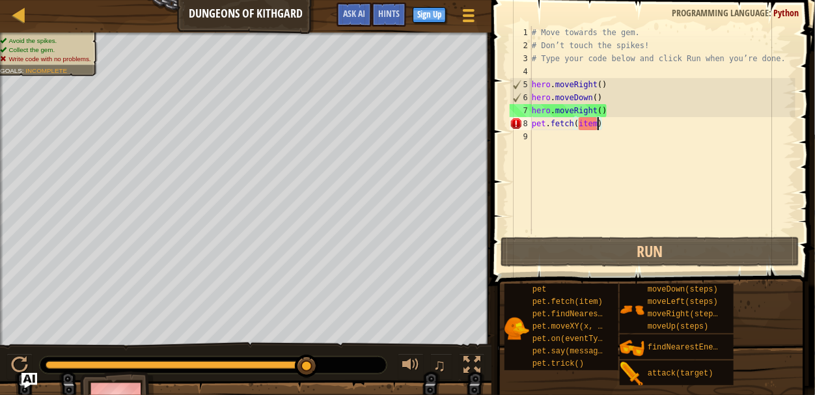
click at [602, 126] on div "# Move towards the gem. # Don’t touch the spikes! # Type your code below and cl…" at bounding box center [663, 143] width 266 height 234
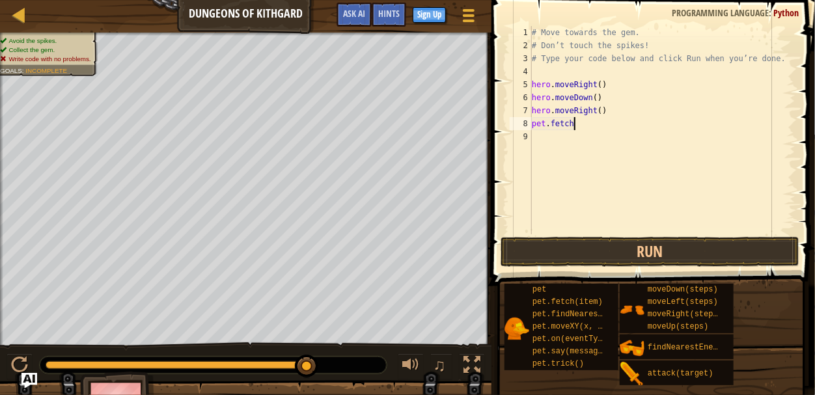
scroll to position [6, 3]
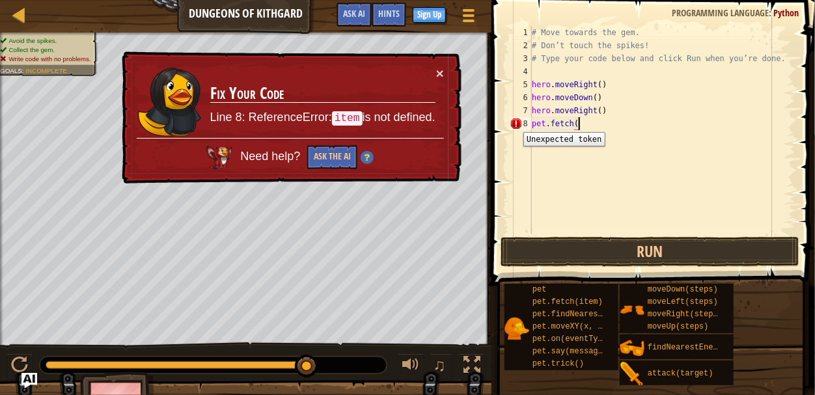
click at [513, 122] on div "8" at bounding box center [521, 123] width 22 height 13
click at [500, 119] on span at bounding box center [655, 124] width 334 height 324
click at [584, 124] on div "# Move towards the gem. # Don’t touch the spikes! # Type your code below and cl…" at bounding box center [663, 143] width 266 height 234
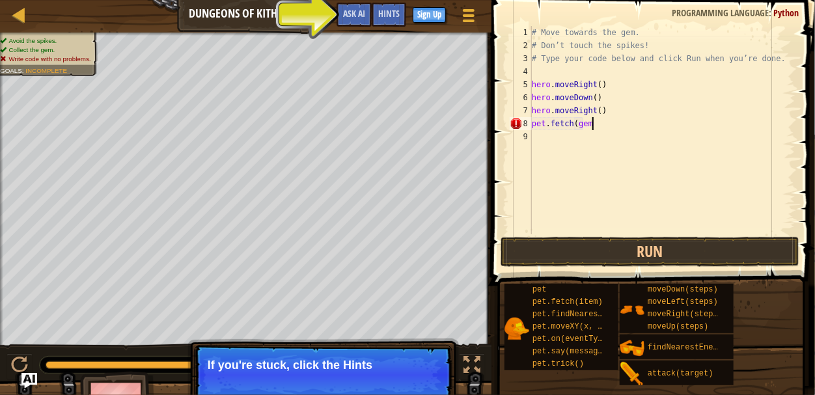
scroll to position [6, 4]
type textarea "pet.fetch(gem)"
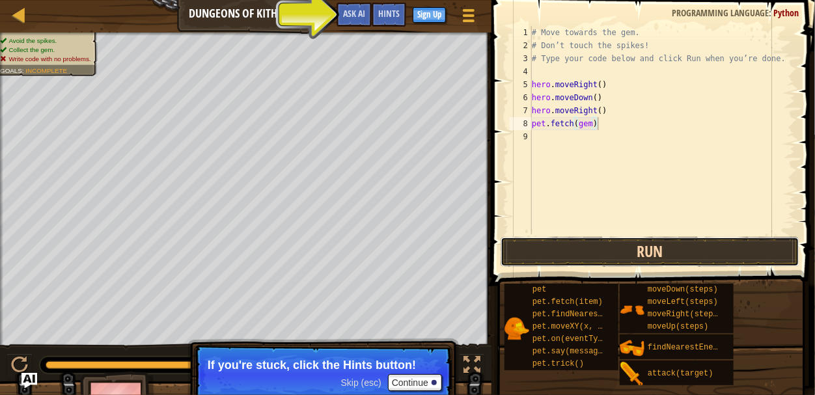
click at [632, 255] on button "Run" at bounding box center [650, 252] width 299 height 30
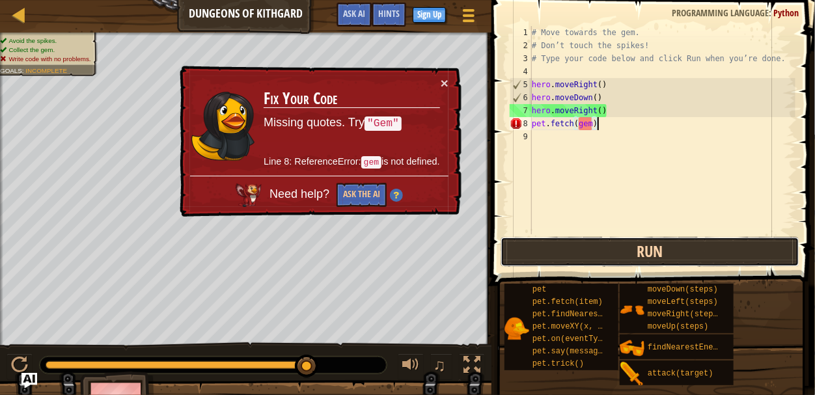
click at [630, 255] on button "Run" at bounding box center [650, 252] width 299 height 30
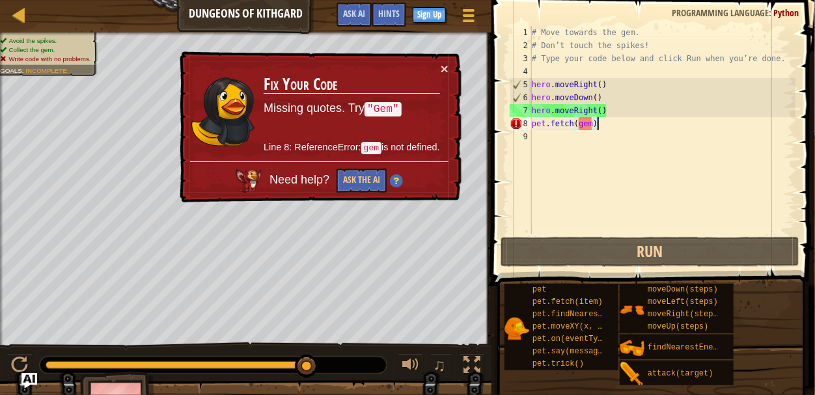
click at [636, 269] on span at bounding box center [655, 124] width 334 height 324
